Goal: Communication & Community: Connect with others

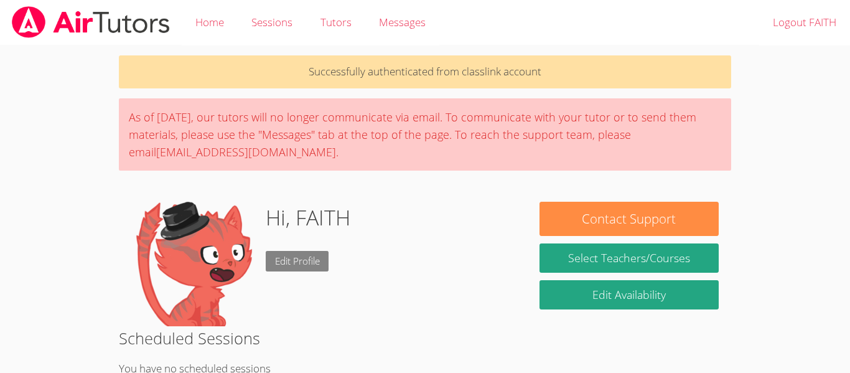
click at [308, 268] on link "Edit Profile" at bounding box center [297, 261] width 63 height 21
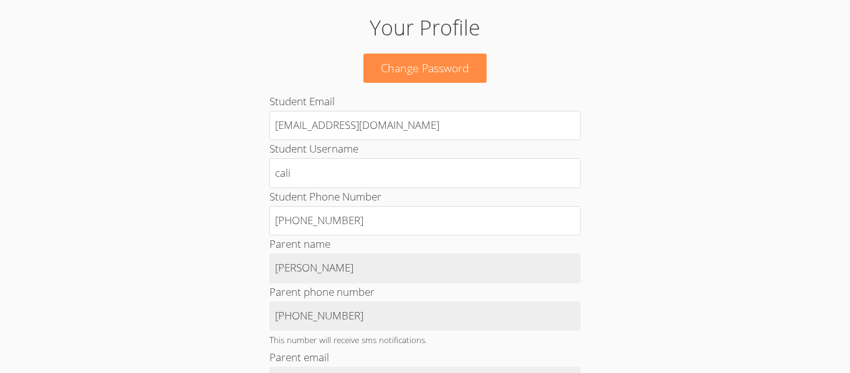
scroll to position [47, 0]
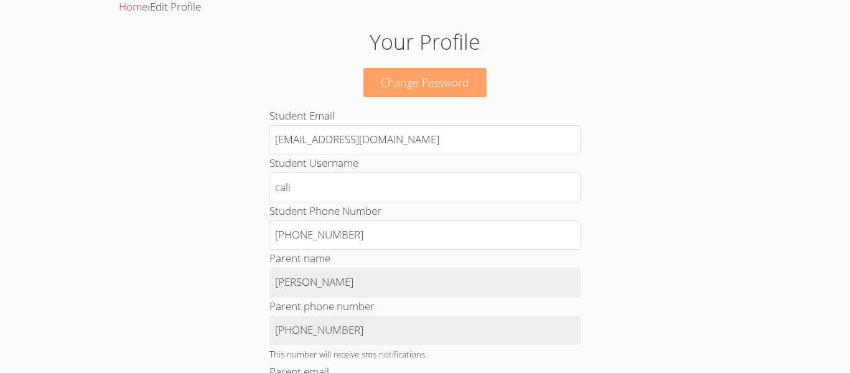
click at [458, 74] on link "Change Password" at bounding box center [425, 82] width 123 height 29
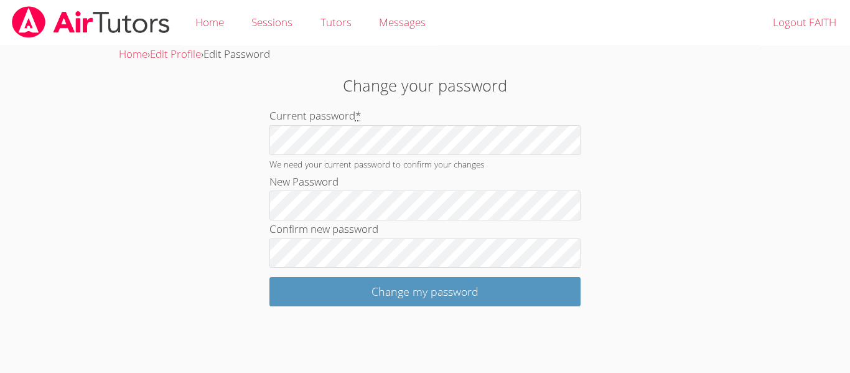
click at [406, 57] on div "Home › Edit Profile › Edit Password" at bounding box center [425, 54] width 613 height 18
click at [423, 37] on link "Messages" at bounding box center [402, 22] width 74 height 45
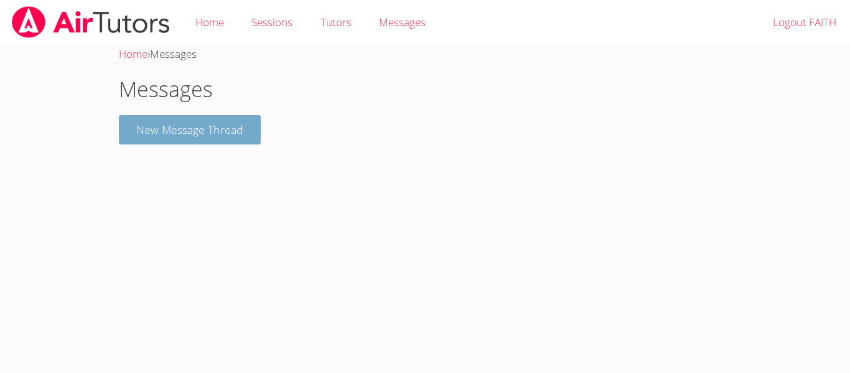
click at [144, 119] on button "New Message Thread" at bounding box center [190, 129] width 142 height 29
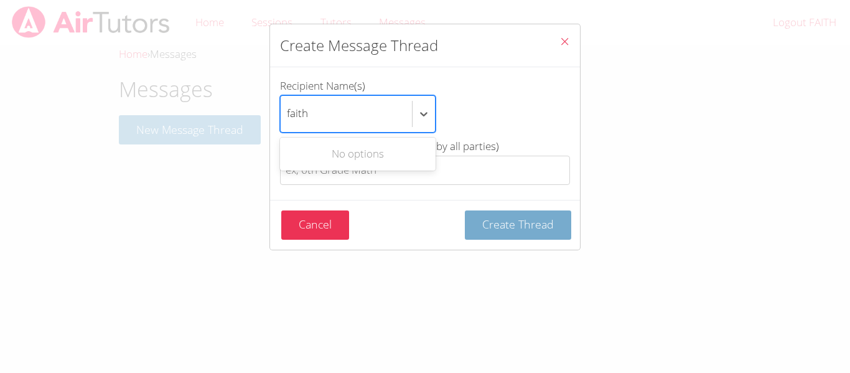
type input "faith"
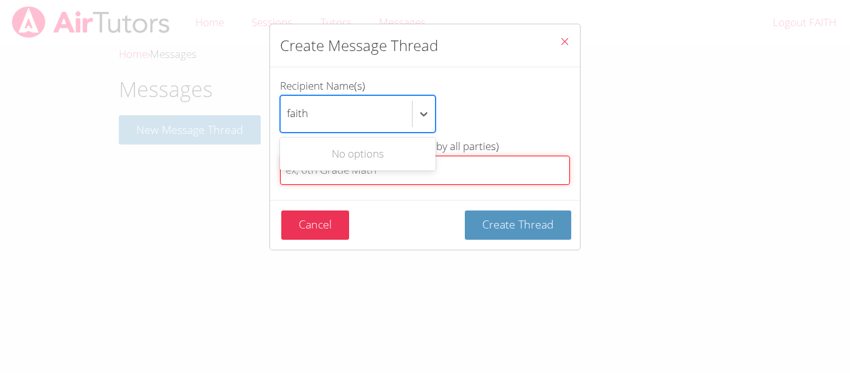
click at [470, 175] on input "Thread Title (this will be viewable by all parties)" at bounding box center [425, 170] width 290 height 29
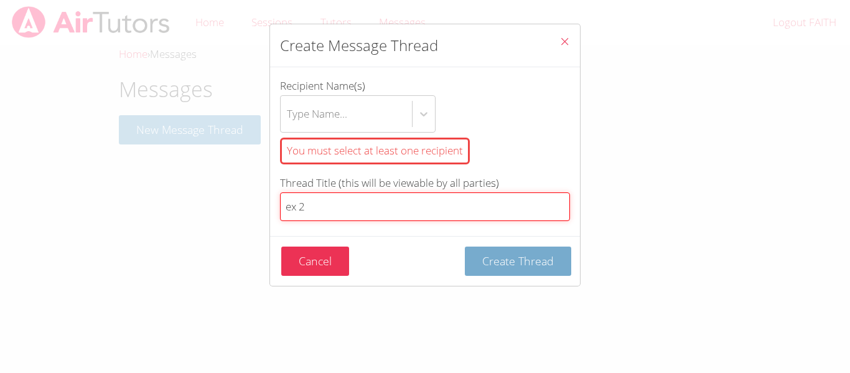
type input "ex 2"
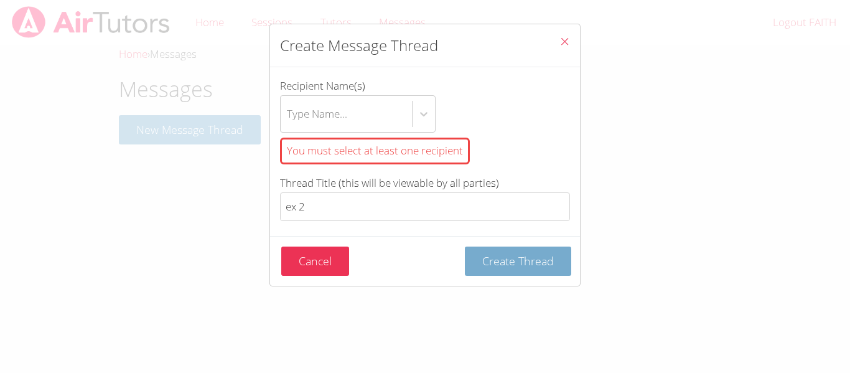
click at [519, 271] on button "Create Thread" at bounding box center [518, 261] width 106 height 29
